Goal: Find specific page/section: Find specific page/section

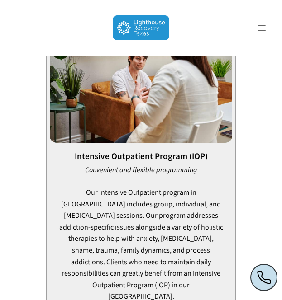
scroll to position [1139, 0]
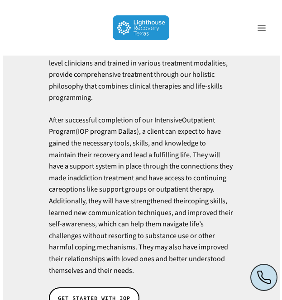
scroll to position [437, 0]
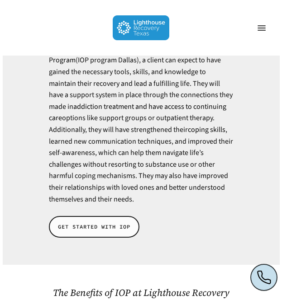
click at [121, 222] on span "GET STARTED WITH IOP" at bounding box center [94, 226] width 72 height 9
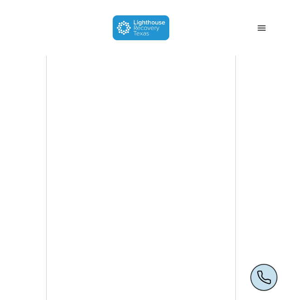
scroll to position [478, 0]
